Goal: Transaction & Acquisition: Purchase product/service

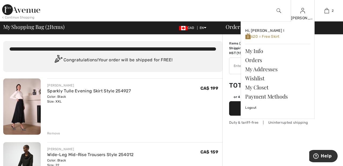
click at [302, 13] on img at bounding box center [302, 10] width 5 height 6
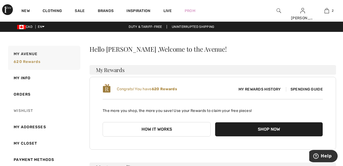
click at [29, 110] on link "Wishlist" at bounding box center [43, 111] width 73 height 16
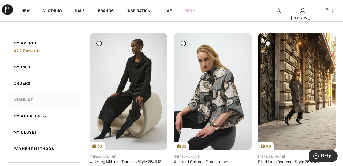
scroll to position [1068, 0]
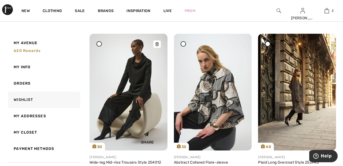
click at [135, 100] on img at bounding box center [128, 92] width 78 height 116
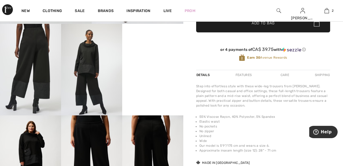
scroll to position [170, 0]
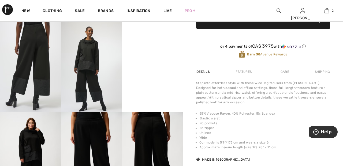
click at [91, 66] on img at bounding box center [91, 67] width 61 height 92
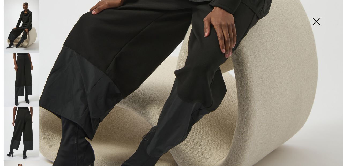
scroll to position [265, 0]
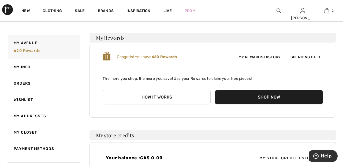
scroll to position [35, 0]
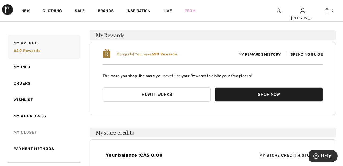
click at [28, 131] on link "My Closet" at bounding box center [43, 132] width 73 height 16
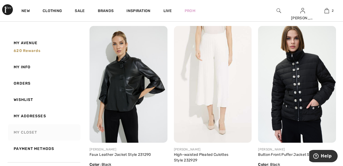
scroll to position [906, 0]
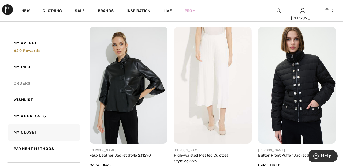
click at [27, 82] on link "Orders" at bounding box center [43, 83] width 73 height 16
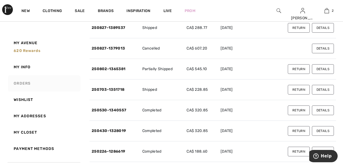
scroll to position [78, 0]
click at [328, 69] on button "Details" at bounding box center [323, 69] width 22 height 10
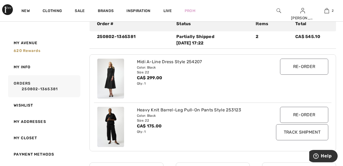
scroll to position [69, 0]
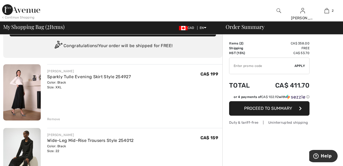
scroll to position [18, 0]
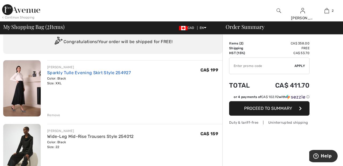
click at [121, 72] on link "Sparkly Tulle Evening Skirt Style 254927" at bounding box center [89, 72] width 84 height 5
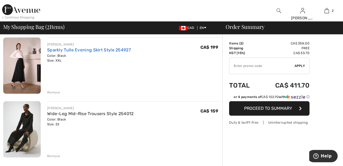
scroll to position [44, 0]
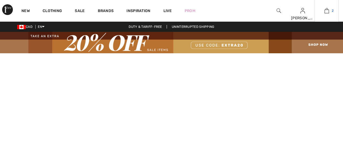
click at [327, 11] on img at bounding box center [326, 10] width 5 height 6
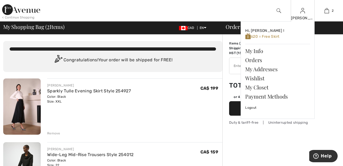
click at [304, 14] on img at bounding box center [302, 10] width 5 height 6
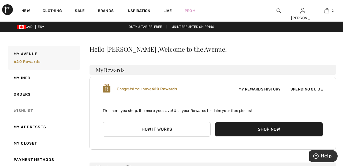
click at [29, 109] on link "Wishlist" at bounding box center [43, 111] width 73 height 16
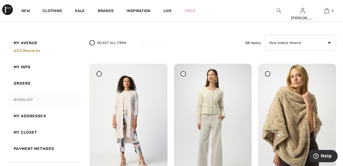
scroll to position [31, 0]
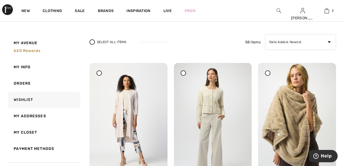
click at [99, 73] on icon at bounding box center [99, 73] width 2 height 2
click at [159, 42] on div "Delete Selected" at bounding box center [154, 42] width 42 height 5
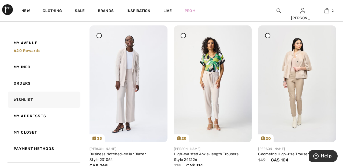
scroll to position [237, 0]
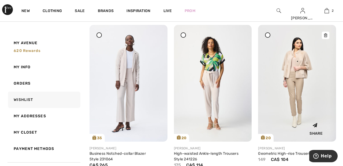
click at [298, 77] on img at bounding box center [297, 83] width 78 height 116
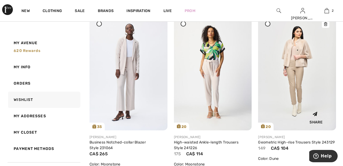
scroll to position [263, 0]
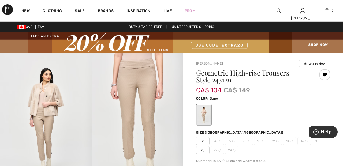
click at [325, 74] on div at bounding box center [324, 74] width 11 height 11
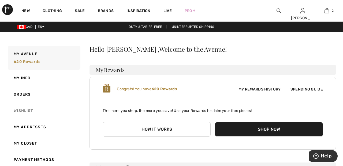
click at [25, 110] on link "Wishlist" at bounding box center [43, 111] width 73 height 16
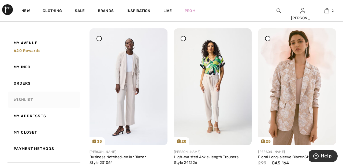
scroll to position [235, 0]
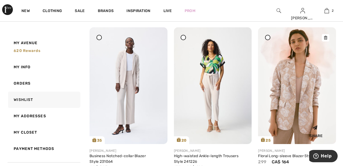
click at [297, 75] on img at bounding box center [297, 85] width 78 height 116
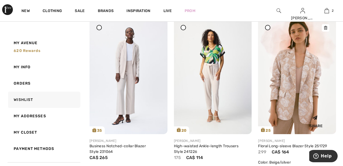
scroll to position [261, 0]
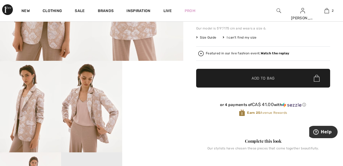
scroll to position [130, 0]
click at [157, 91] on video "Your browser does not support the video tag." at bounding box center [152, 76] width 61 height 31
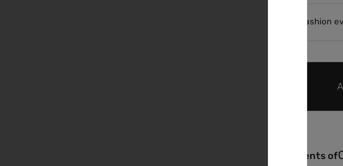
click at [246, 65] on div at bounding box center [171, 83] width 343 height 166
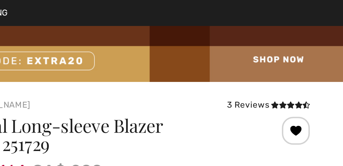
scroll to position [0, 0]
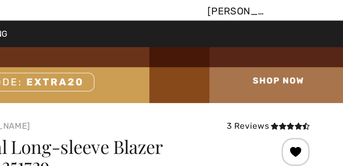
click at [325, 72] on div at bounding box center [324, 72] width 11 height 11
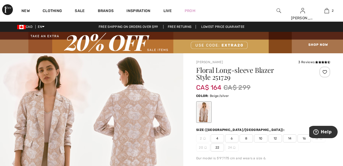
scroll to position [3, 0]
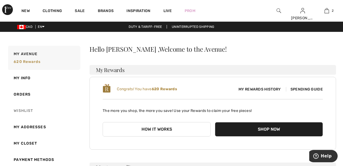
click at [25, 109] on link "Wishlist" at bounding box center [43, 111] width 73 height 16
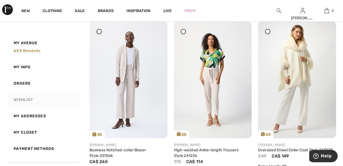
scroll to position [247, 0]
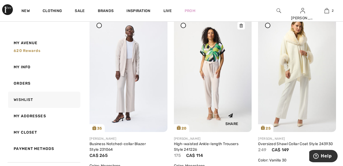
click at [216, 78] on img at bounding box center [213, 73] width 78 height 116
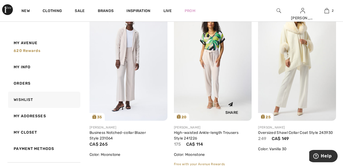
scroll to position [273, 0]
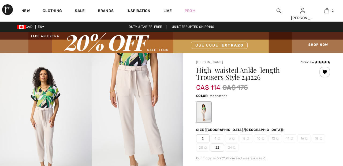
checkbox input "true"
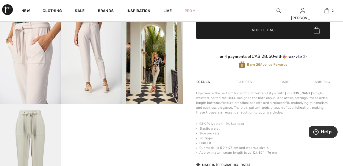
scroll to position [178, 0]
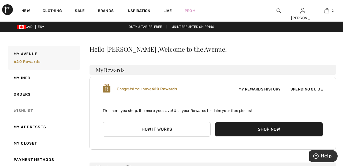
click at [27, 110] on link "Wishlist" at bounding box center [43, 111] width 73 height 16
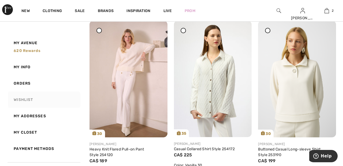
scroll to position [587, 0]
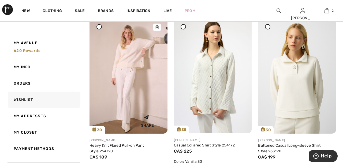
click at [132, 89] on img at bounding box center [128, 75] width 78 height 117
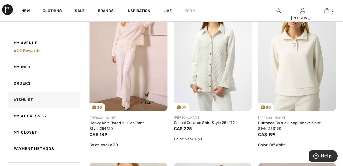
scroll to position [612, 0]
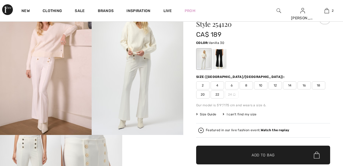
click at [220, 93] on span "22" at bounding box center [216, 95] width 13 height 8
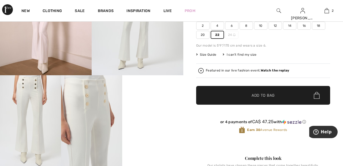
scroll to position [116, 0]
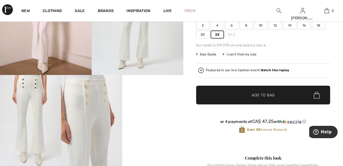
click at [268, 96] on span "Add to Bag" at bounding box center [262, 95] width 23 height 6
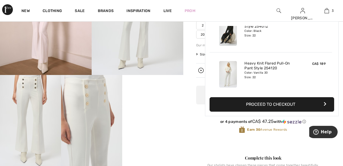
scroll to position [58, 0]
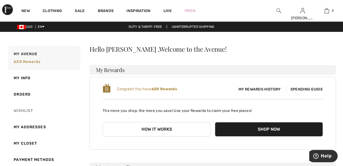
click at [28, 110] on link "Wishlist" at bounding box center [43, 111] width 73 height 16
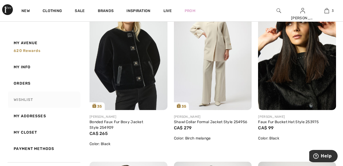
scroll to position [1109, 0]
click at [301, 40] on img at bounding box center [297, 52] width 78 height 116
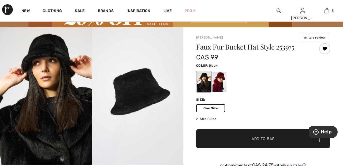
scroll to position [25, 0]
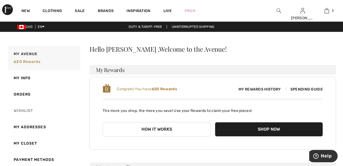
click at [23, 108] on link "Wishlist" at bounding box center [43, 111] width 73 height 16
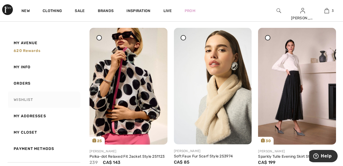
scroll to position [744, 0]
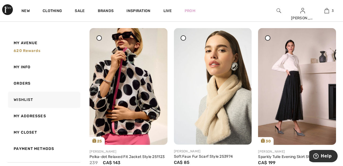
click at [102, 39] on span at bounding box center [99, 38] width 7 height 7
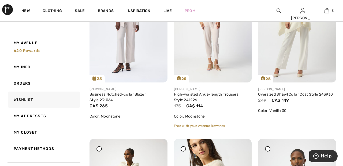
scroll to position [0, 0]
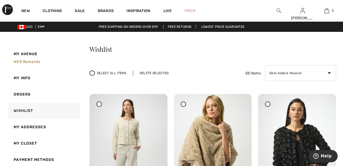
click at [162, 73] on div "Delete Selected" at bounding box center [154, 73] width 42 height 5
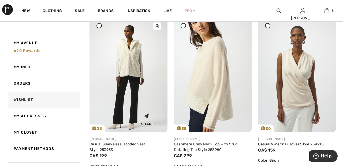
click at [135, 64] on img at bounding box center [128, 74] width 78 height 116
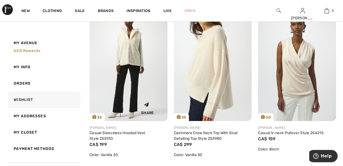
scroll to position [445, 0]
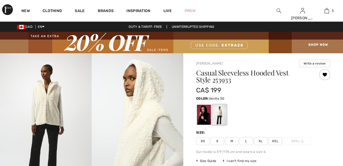
checkbox input "true"
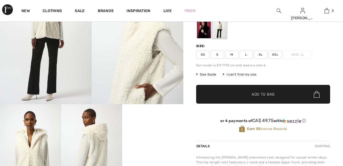
click at [279, 53] on span "XXL" at bounding box center [274, 55] width 13 height 8
click at [280, 92] on span "✔ Added to Bag Add to Bag" at bounding box center [263, 94] width 134 height 19
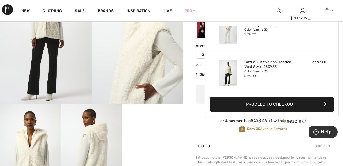
scroll to position [100, 0]
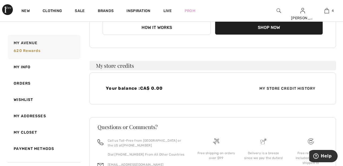
scroll to position [116, 0]
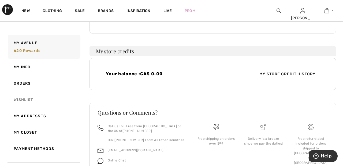
click at [30, 99] on link "Wishlist" at bounding box center [43, 100] width 73 height 16
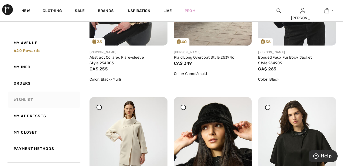
scroll to position [1005, 0]
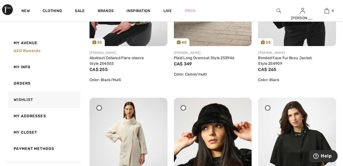
click at [300, 32] on div "Share" at bounding box center [316, 32] width 32 height 19
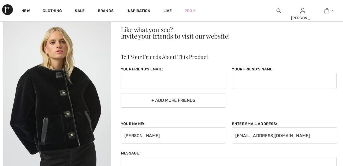
scroll to position [50, 0]
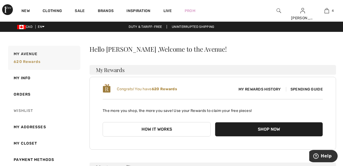
click at [26, 109] on link "Wishlist" at bounding box center [43, 111] width 73 height 16
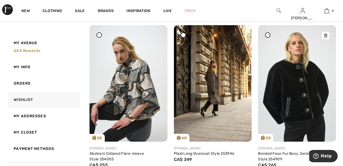
click at [293, 85] on img at bounding box center [297, 83] width 78 height 116
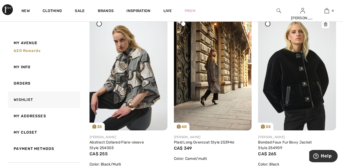
scroll to position [935, 0]
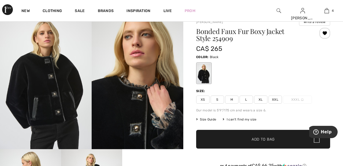
click at [280, 98] on span "XXL" at bounding box center [274, 100] width 13 height 8
click at [282, 142] on span "✔ Added to Bag Add to Bag" at bounding box center [263, 139] width 134 height 19
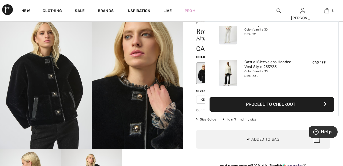
scroll to position [142, 0]
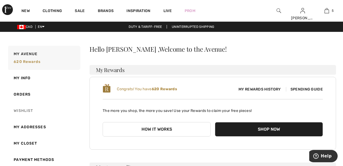
click at [27, 109] on link "Wishlist" at bounding box center [43, 111] width 73 height 16
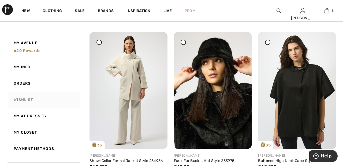
scroll to position [1072, 0]
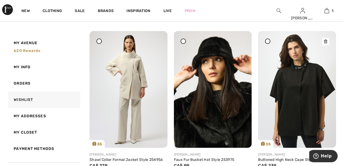
click at [303, 92] on img at bounding box center [297, 89] width 78 height 116
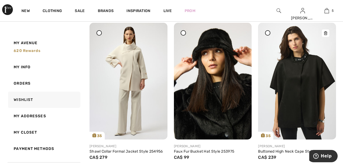
scroll to position [1098, 0]
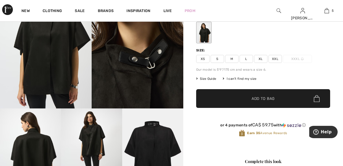
click at [276, 57] on span "XXL" at bounding box center [274, 59] width 13 height 8
click at [275, 97] on span "✔ Added to Bag Add to Bag" at bounding box center [263, 98] width 134 height 19
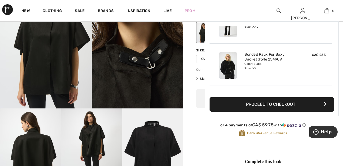
scroll to position [184, 0]
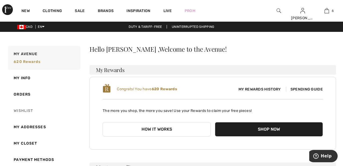
click at [28, 110] on link "Wishlist" at bounding box center [43, 111] width 73 height 16
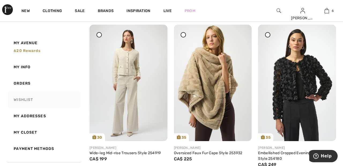
scroll to position [67, 0]
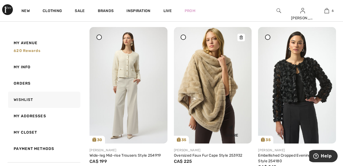
click at [214, 72] on img at bounding box center [213, 85] width 78 height 116
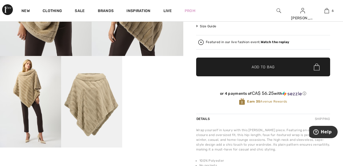
scroll to position [135, 0]
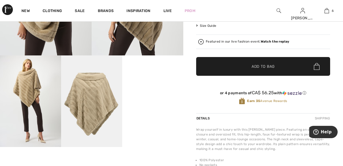
click at [154, 86] on video "Your browser does not support the video tag." at bounding box center [152, 70] width 61 height 31
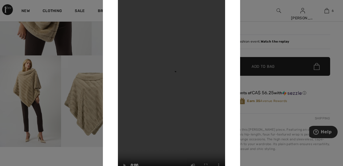
scroll to position [134, 0]
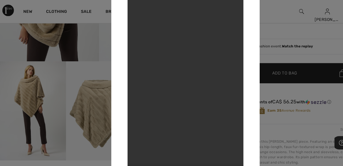
click at [254, 13] on div at bounding box center [171, 83] width 343 height 166
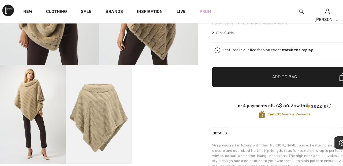
scroll to position [129, 0]
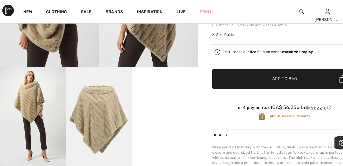
click at [278, 46] on strong "Watch the replay" at bounding box center [275, 48] width 29 height 4
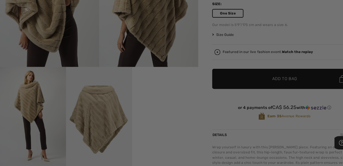
scroll to position [0, 0]
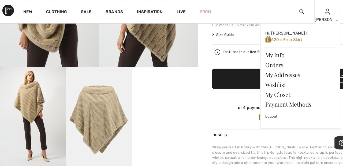
click at [303, 12] on img at bounding box center [302, 10] width 5 height 6
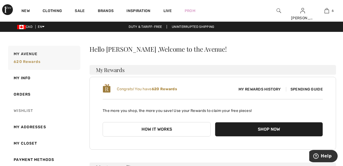
click at [29, 112] on link "Wishlist" at bounding box center [43, 111] width 73 height 16
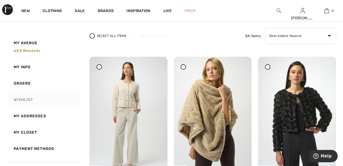
scroll to position [41, 0]
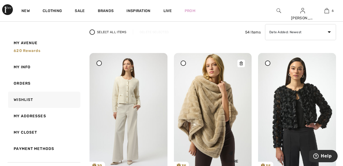
click at [214, 99] on img at bounding box center [213, 111] width 78 height 116
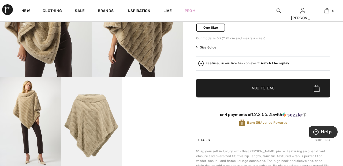
scroll to position [115, 0]
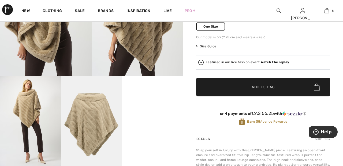
click at [267, 86] on span "Add to Bag" at bounding box center [262, 87] width 23 height 6
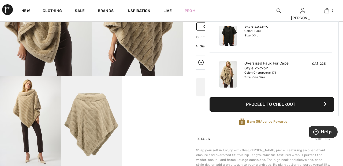
scroll to position [225, 0]
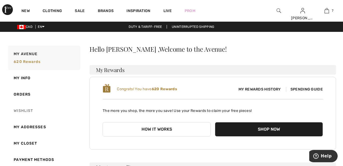
click at [24, 110] on link "Wishlist" at bounding box center [43, 111] width 73 height 16
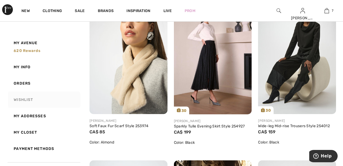
scroll to position [774, 0]
click at [132, 75] on img at bounding box center [128, 56] width 78 height 116
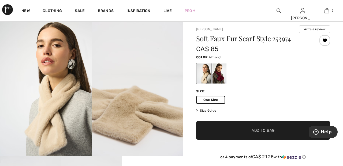
click at [265, 130] on span "Add to Bag" at bounding box center [262, 131] width 23 height 6
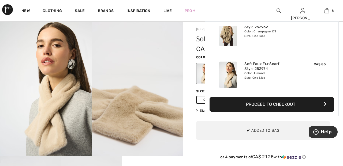
scroll to position [267, 0]
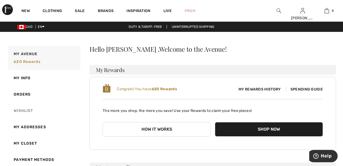
click at [28, 110] on link "Wishlist" at bounding box center [43, 111] width 73 height 16
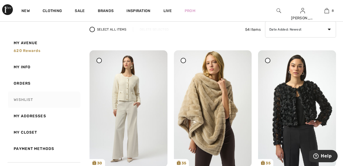
scroll to position [32, 0]
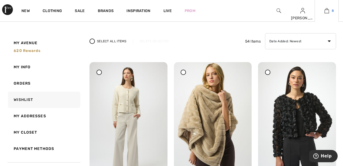
click at [328, 13] on img at bounding box center [326, 10] width 5 height 6
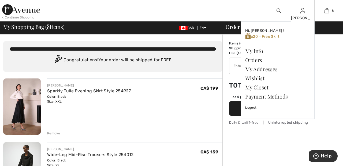
click at [303, 12] on img at bounding box center [302, 10] width 5 height 6
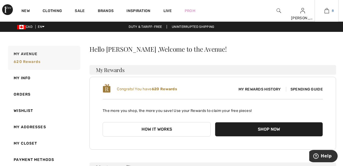
click at [330, 12] on link "8" at bounding box center [327, 10] width 24 height 6
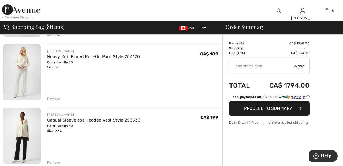
scroll to position [165, 0]
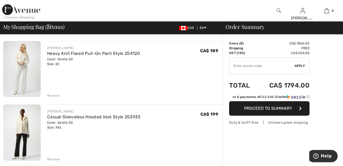
click at [55, 95] on div "Remove" at bounding box center [53, 95] width 13 height 5
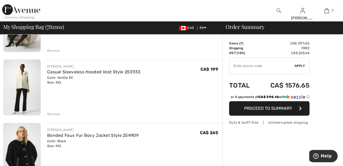
scroll to position [144, 0]
